Goal: Register for event/course

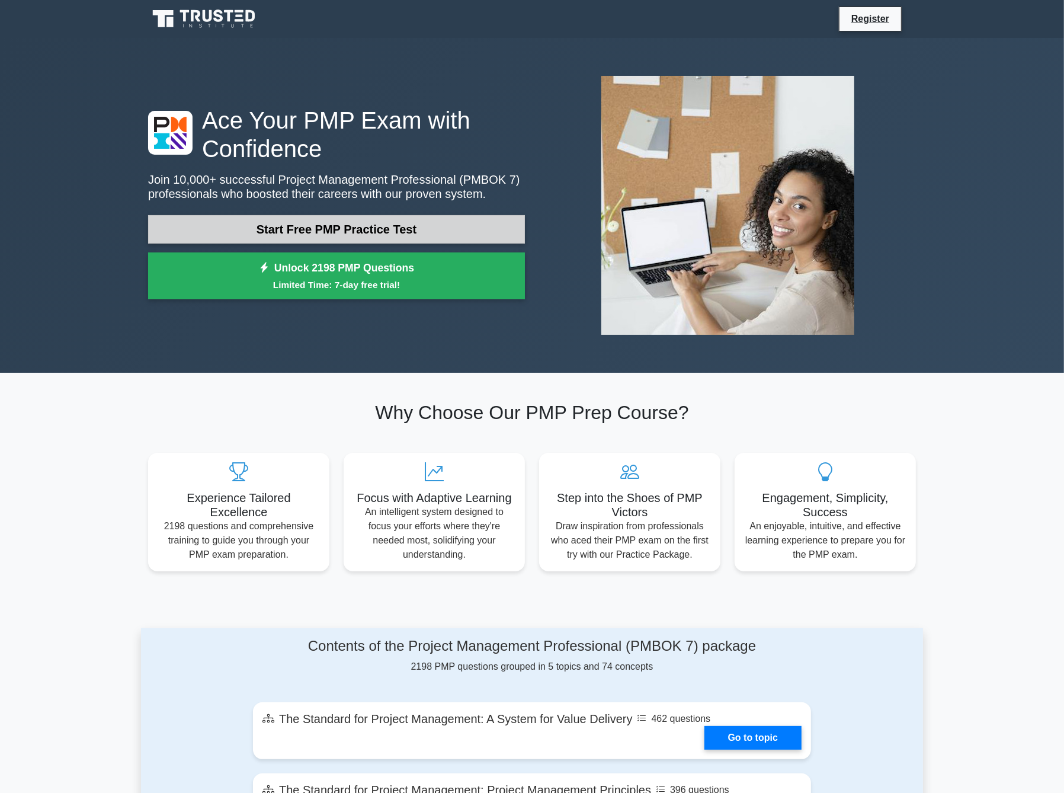
click at [467, 232] on link "Start Free PMP Practice Test" at bounding box center [336, 229] width 377 height 28
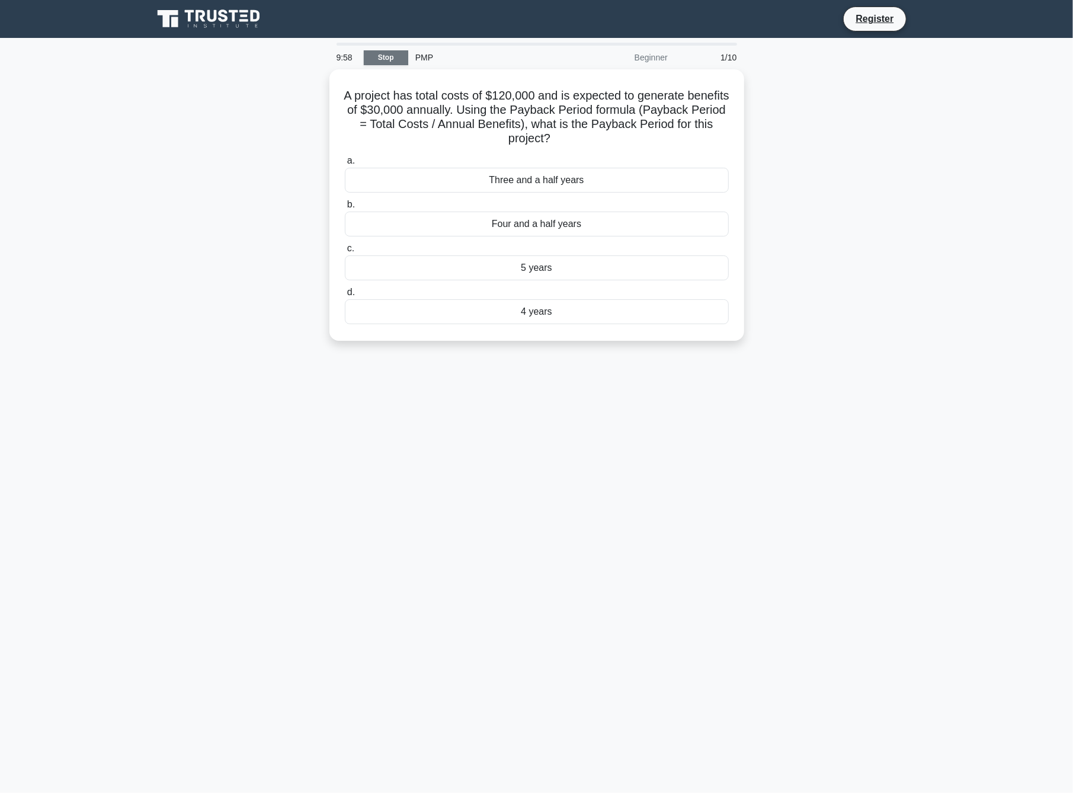
click at [379, 57] on link "Stop" at bounding box center [386, 57] width 44 height 15
